Goal: Entertainment & Leisure: Consume media (video, audio)

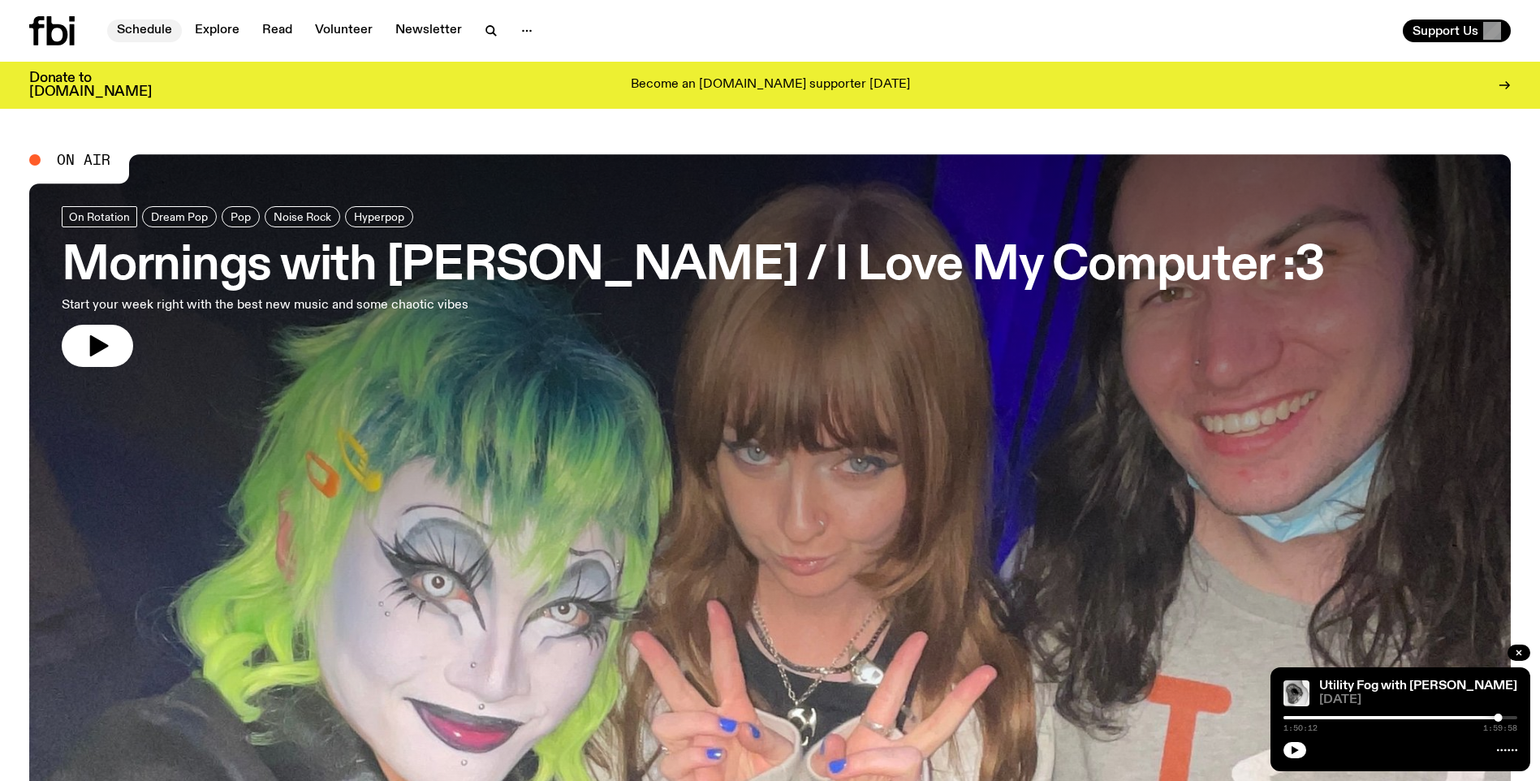
click at [144, 30] on link "Schedule" at bounding box center [144, 30] width 75 height 23
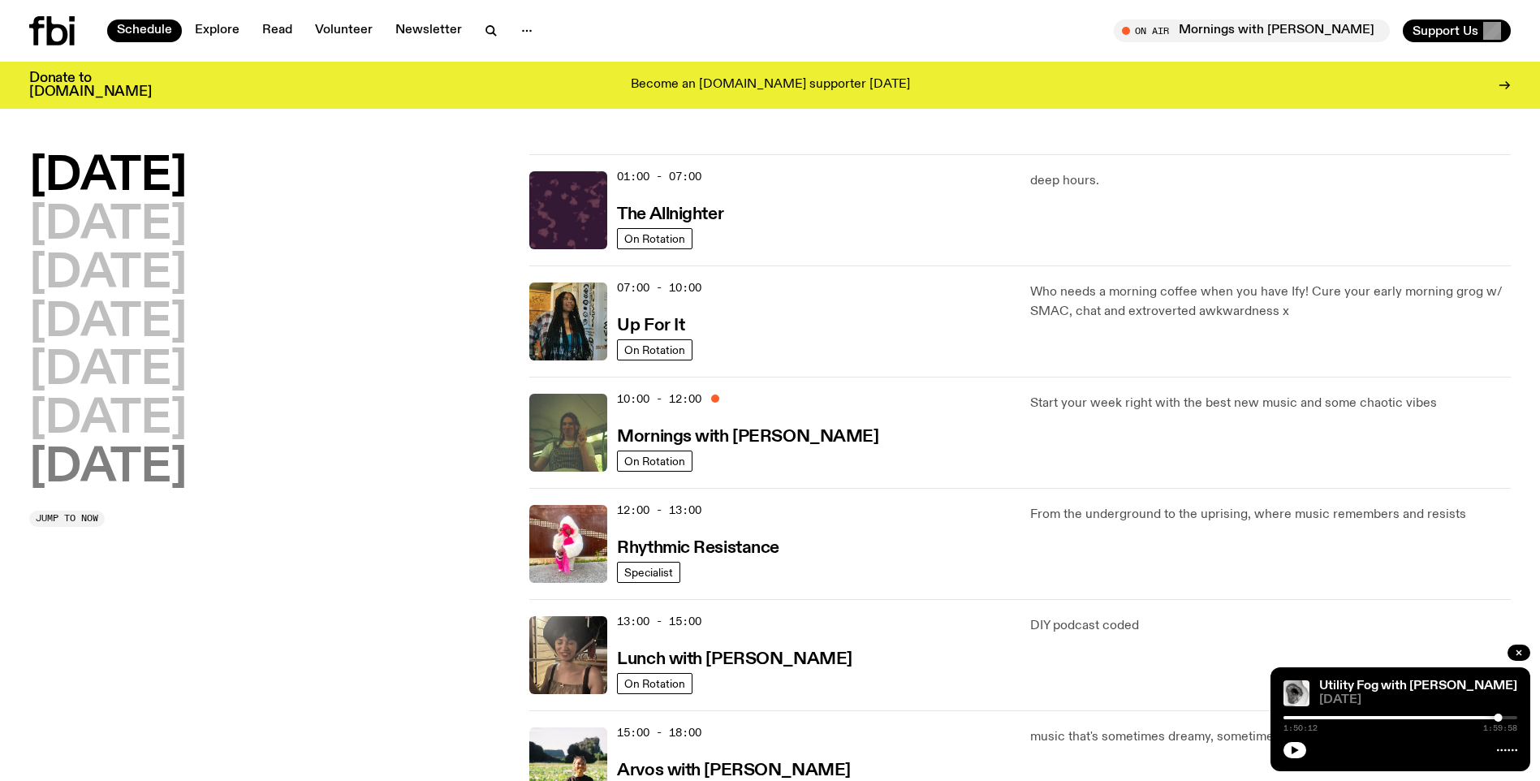
click at [114, 469] on h2 "[DATE]" at bounding box center [107, 468] width 157 height 45
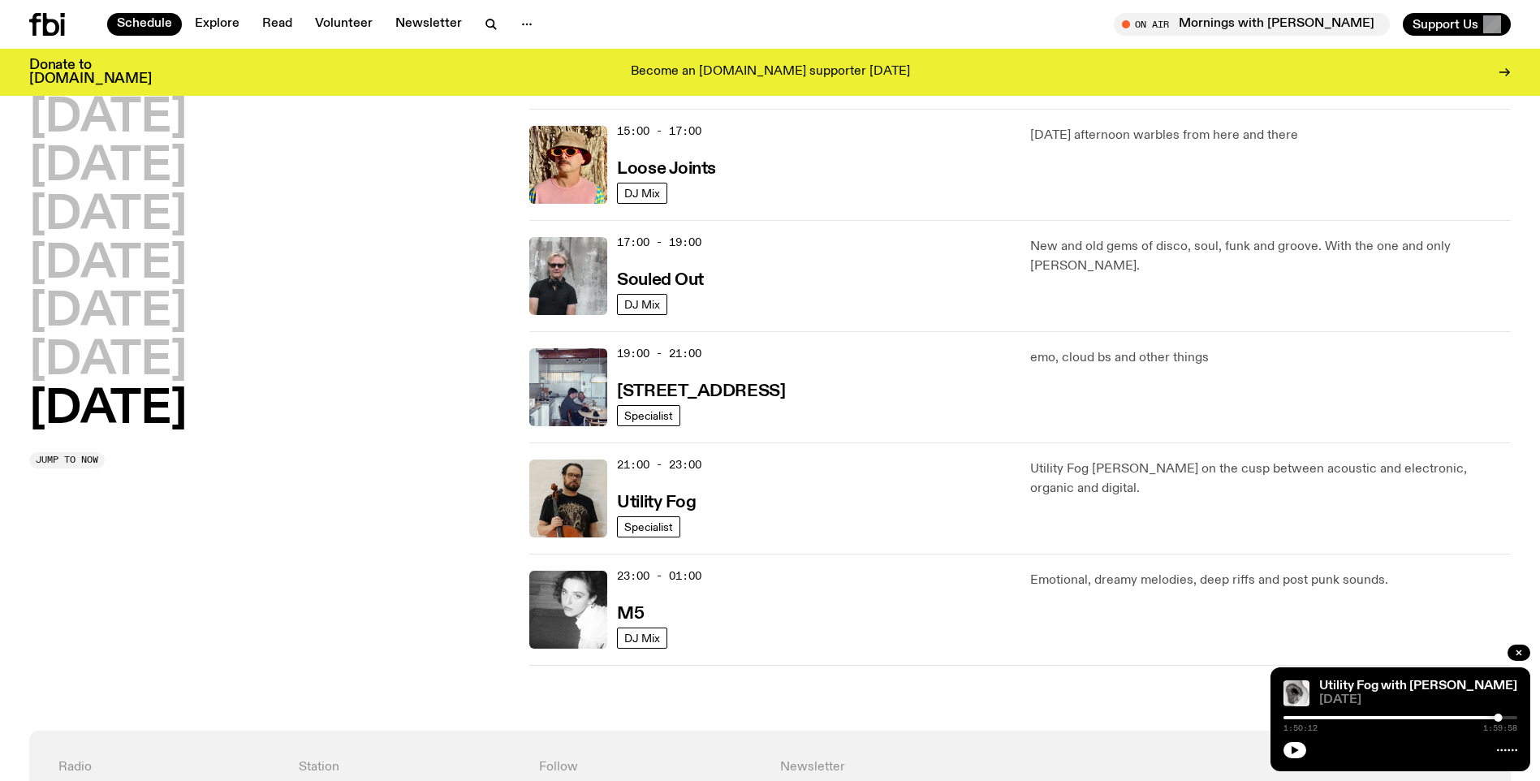
scroll to position [1010, 0]
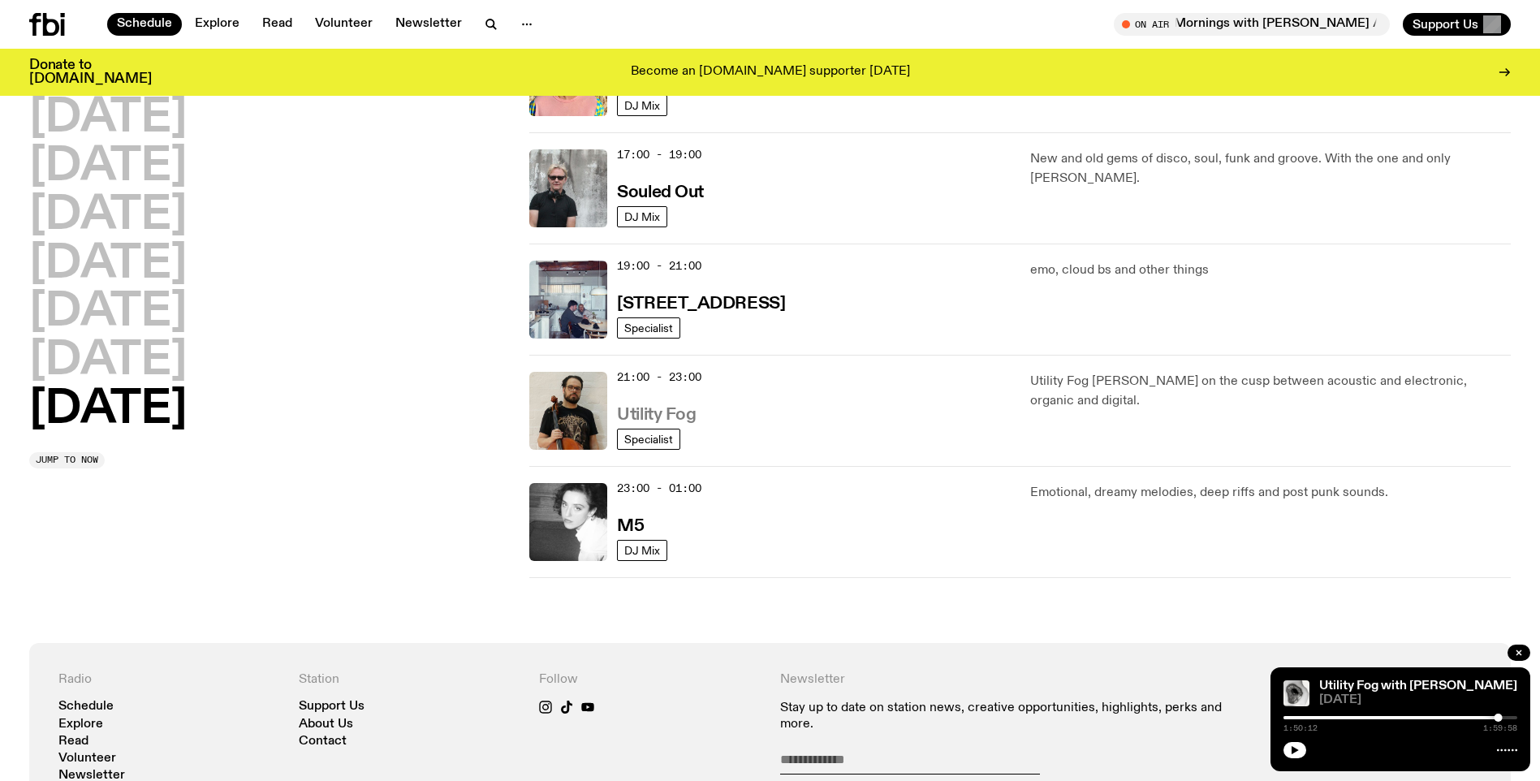
click at [632, 416] on h3 "Utility Fog" at bounding box center [656, 415] width 79 height 17
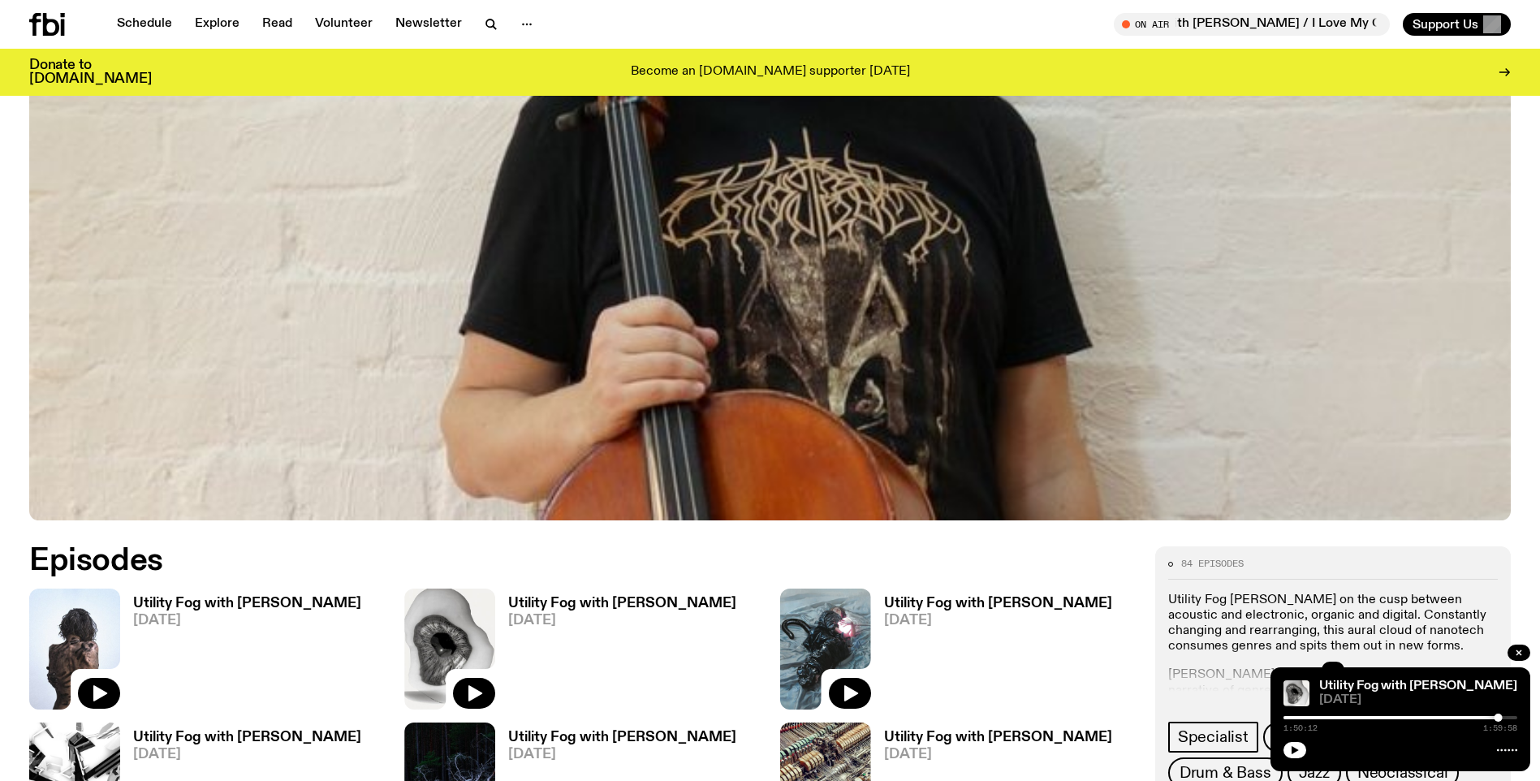
scroll to position [765, 0]
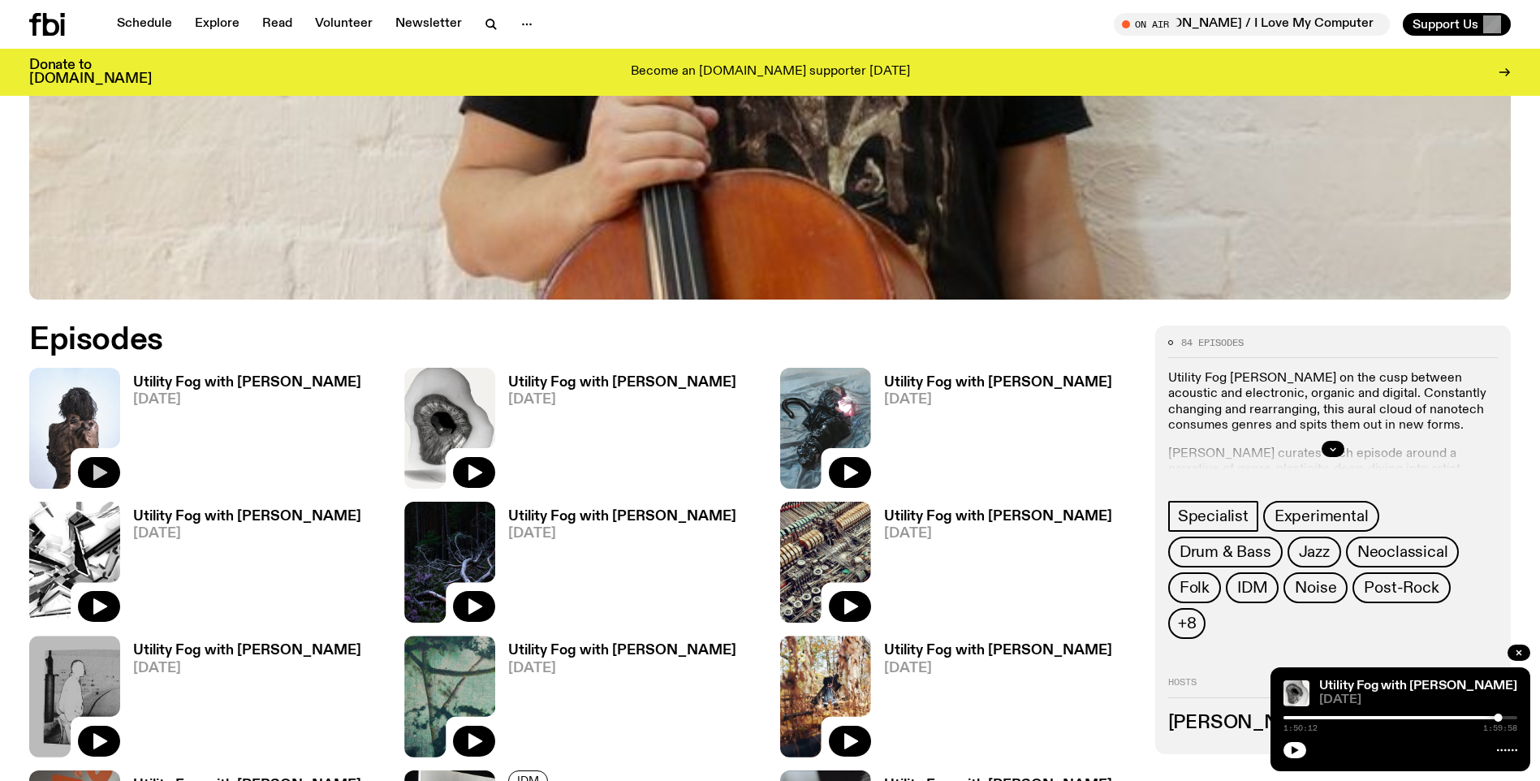
click at [98, 468] on icon "button" at bounding box center [100, 472] width 14 height 16
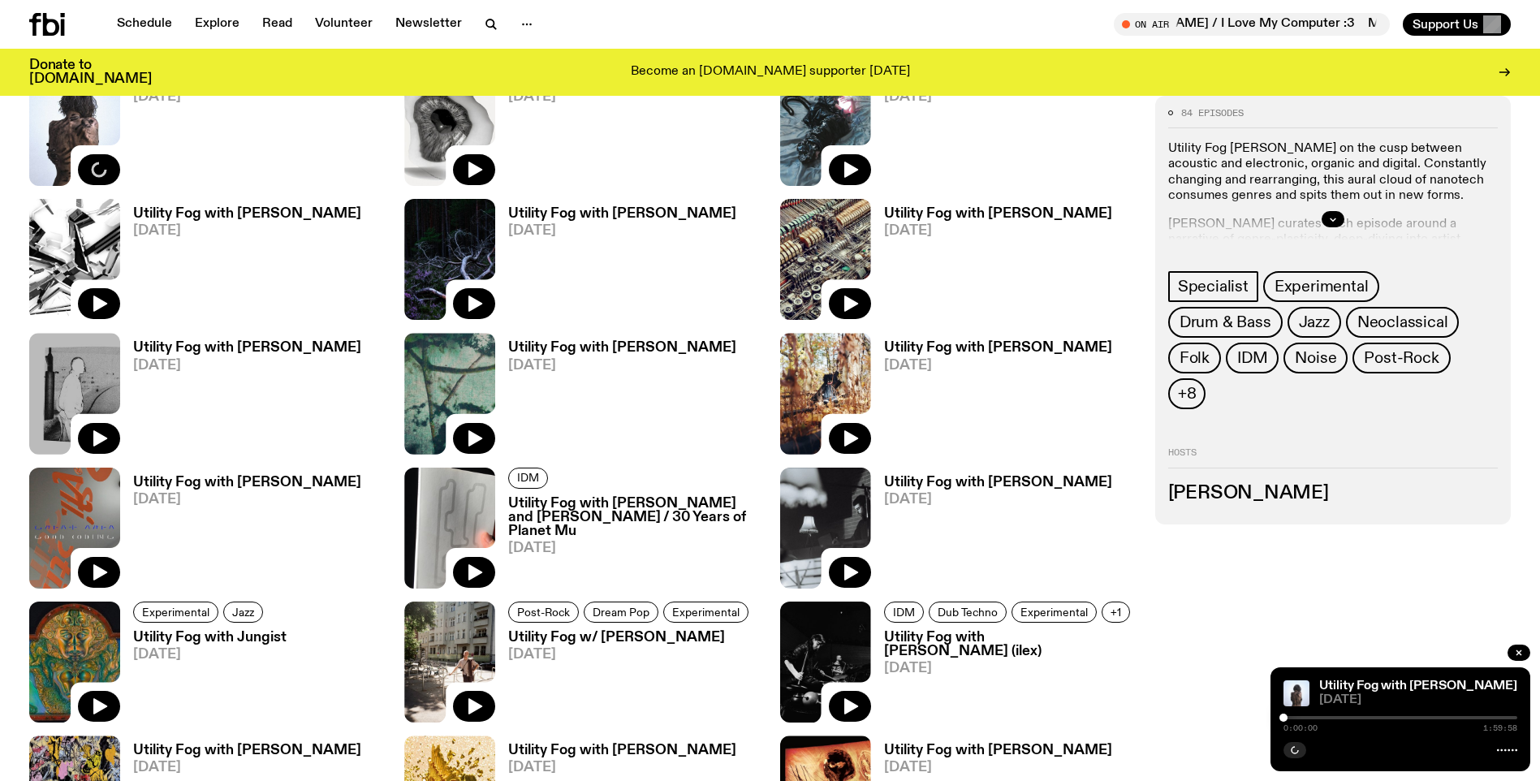
scroll to position [1071, 0]
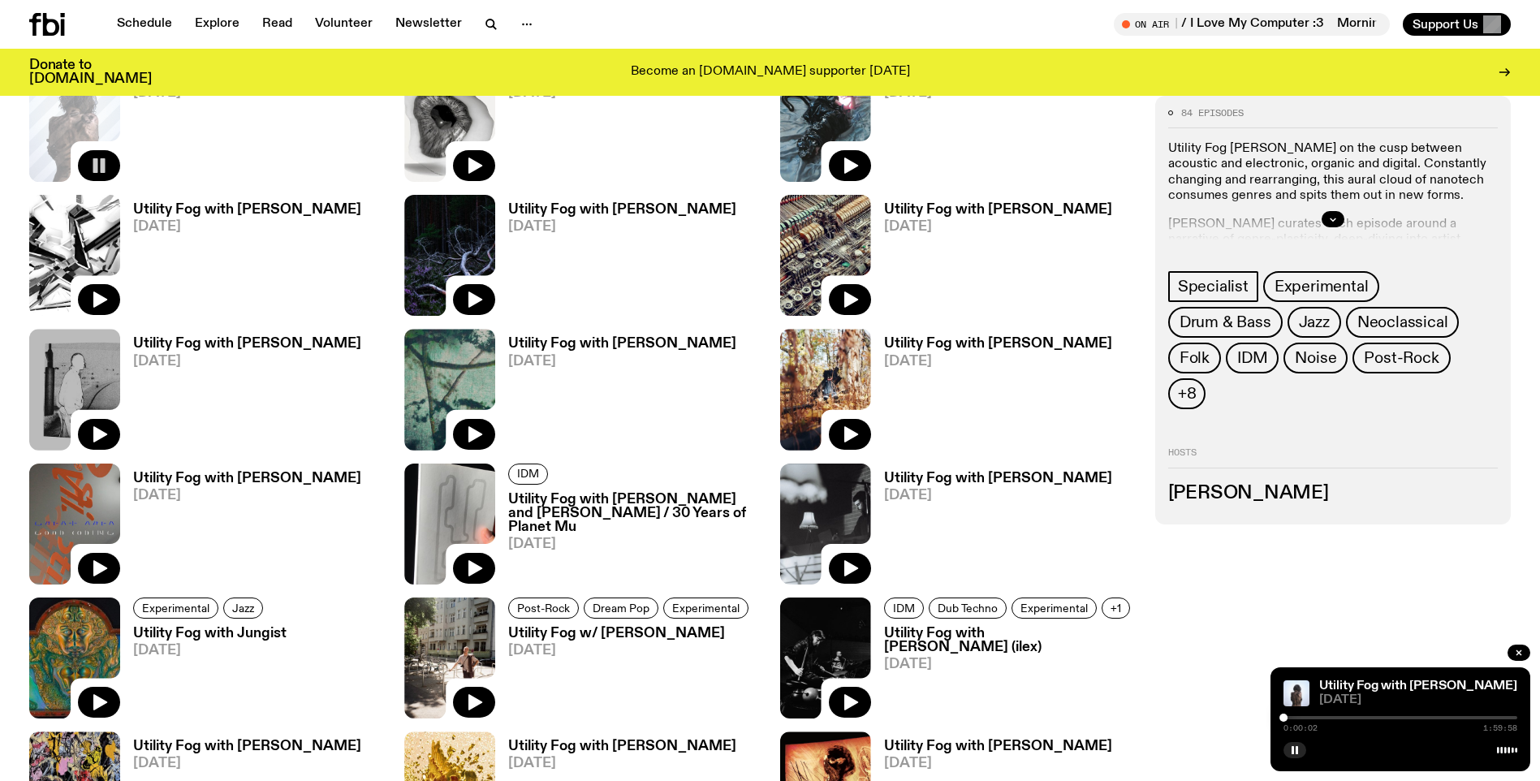
click at [247, 207] on h3 "Utility Fog with [PERSON_NAME]" at bounding box center [247, 210] width 228 height 14
